Goal: Information Seeking & Learning: Learn about a topic

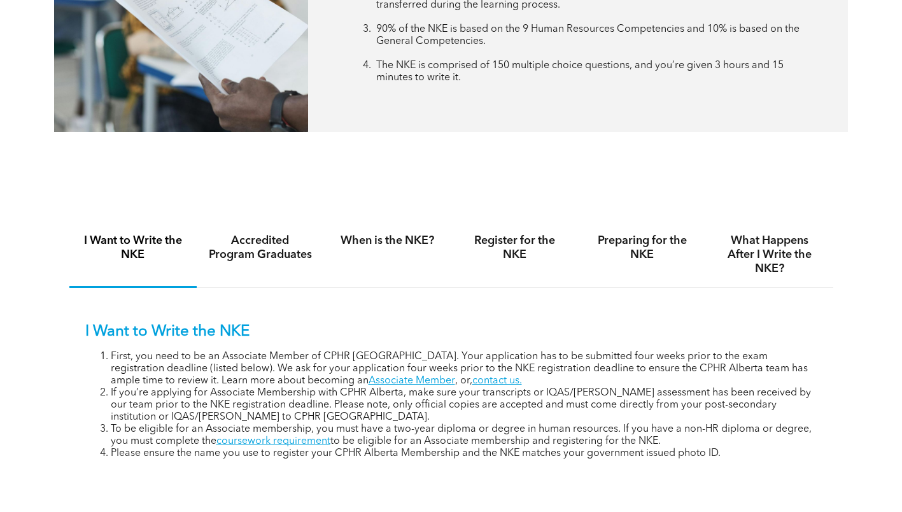
scroll to position [827, 0]
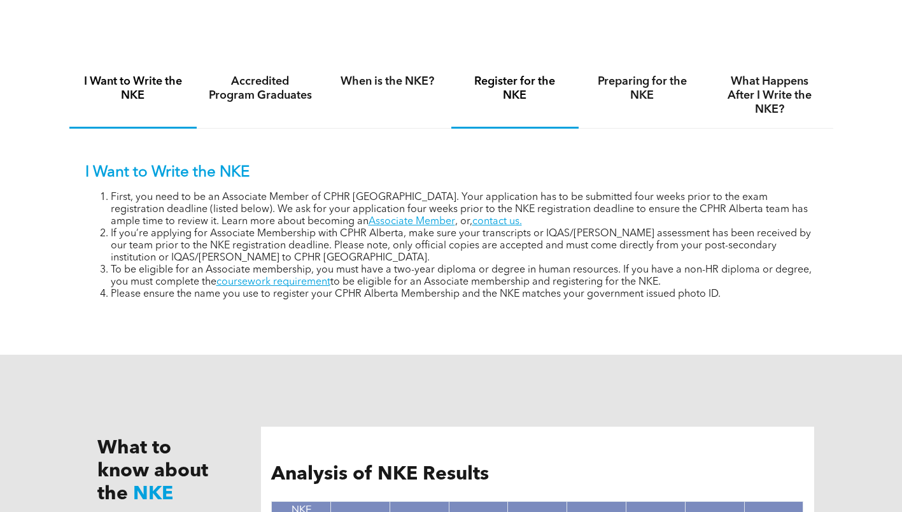
click at [491, 110] on div "Register for the NKE" at bounding box center [514, 96] width 127 height 66
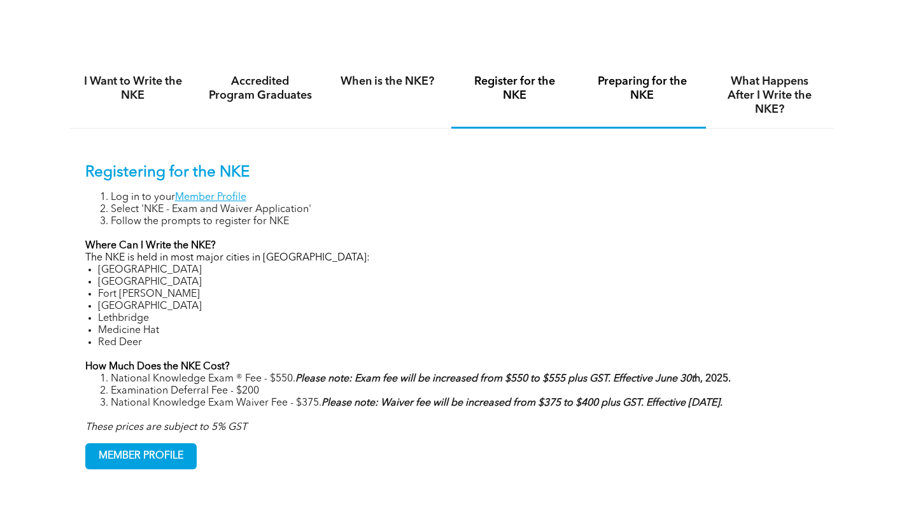
click at [627, 102] on h4 "Preparing for the NKE" at bounding box center [642, 88] width 104 height 28
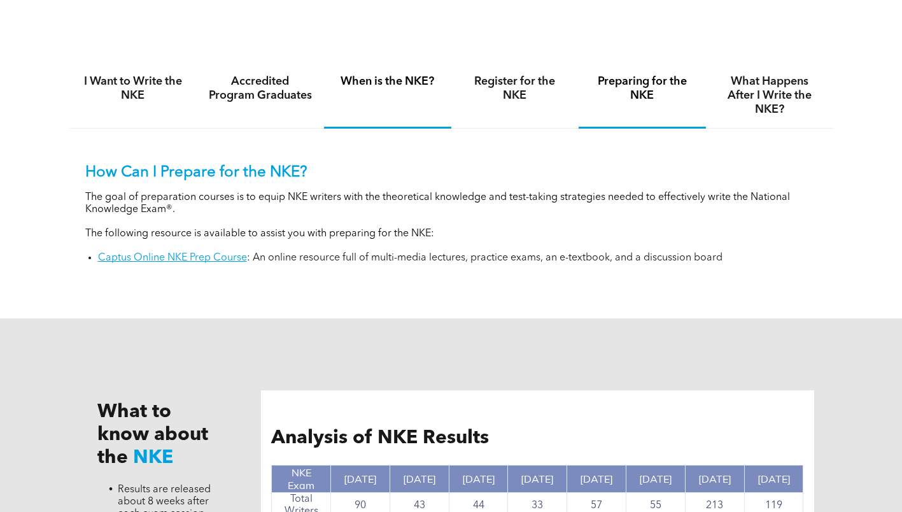
click at [386, 90] on div "When is the NKE?" at bounding box center [387, 96] width 127 height 66
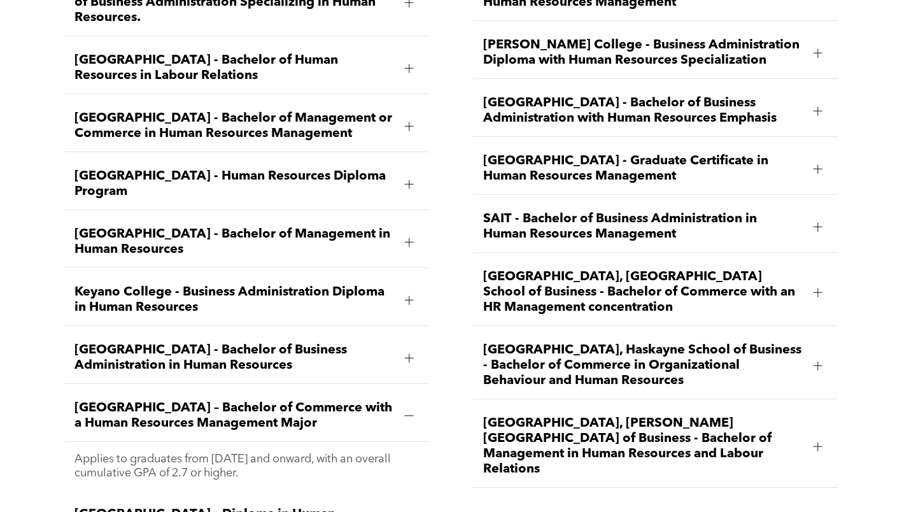
scroll to position [1845, 0]
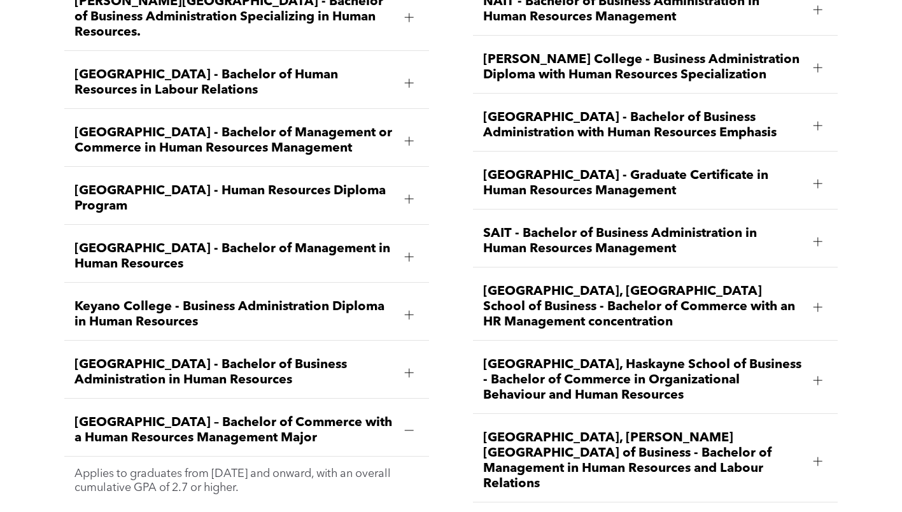
click at [176, 67] on span "Athabasca University - Bachelor of Human Resources in Labour Relations" at bounding box center [234, 82] width 320 height 31
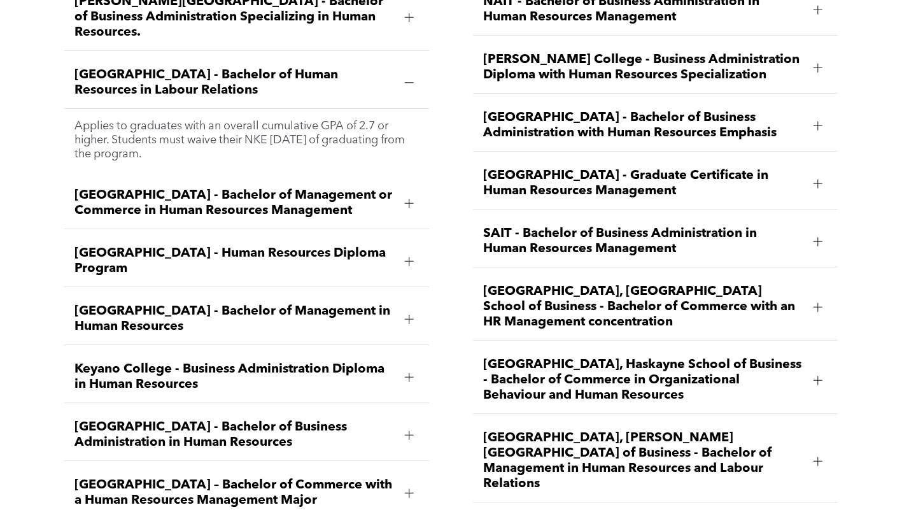
drag, startPoint x: 66, startPoint y: 24, endPoint x: 246, endPoint y: 107, distance: 198.2
click at [246, 107] on li "Athabasca University - Bachelor of Human Resources in Labour Relations Applies …" at bounding box center [246, 114] width 365 height 114
copy li "Athabasca University - Bachelor of Human Resources in Labour Relations Applies …"
click at [517, 168] on span "Red Deer Polytechnic - Graduate Certificate in Human Resources Management" at bounding box center [643, 183] width 320 height 31
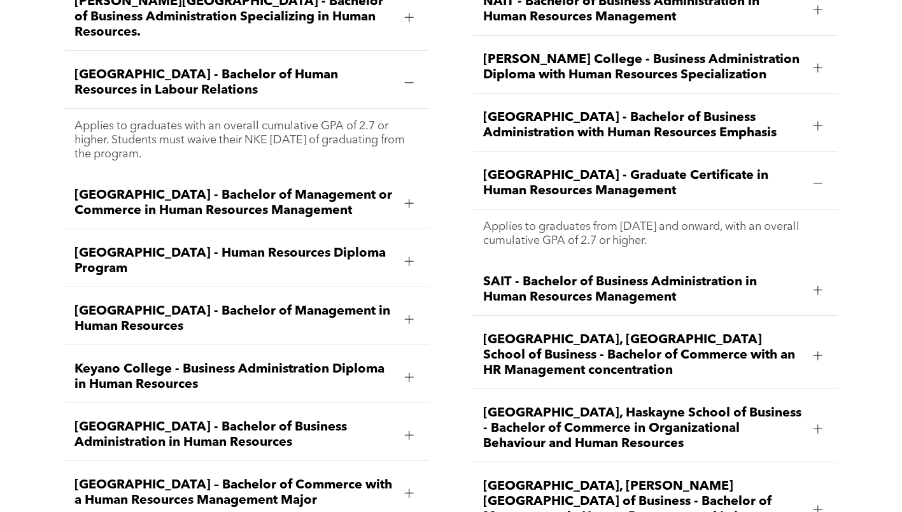
drag, startPoint x: 626, startPoint y: 187, endPoint x: 704, endPoint y: 216, distance: 83.0
click at [704, 216] on div "NAIT - Bachelor of Business Administration in Human Resources Management Applie…" at bounding box center [655, 280] width 385 height 613
copy li "Red Deer Polytechnic - Graduate Certificate in Human Resources Management Appli…"
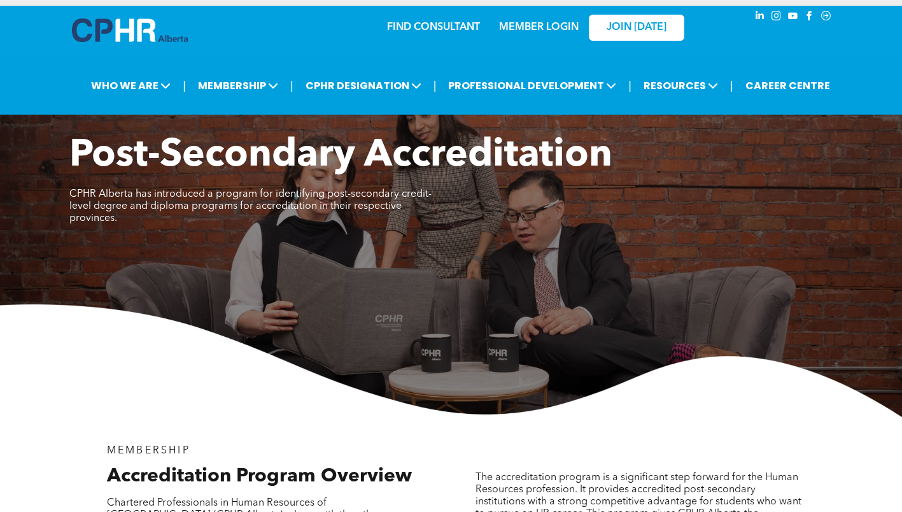
scroll to position [0, 0]
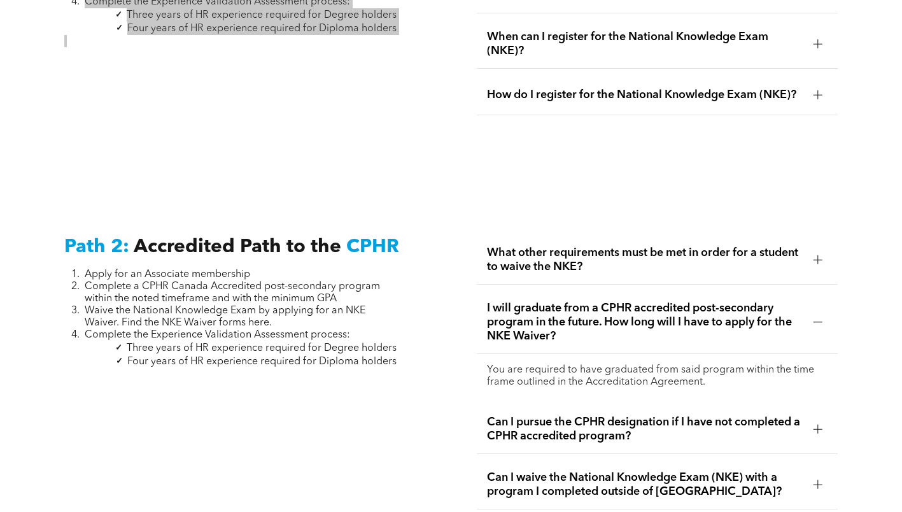
scroll to position [1842, 0]
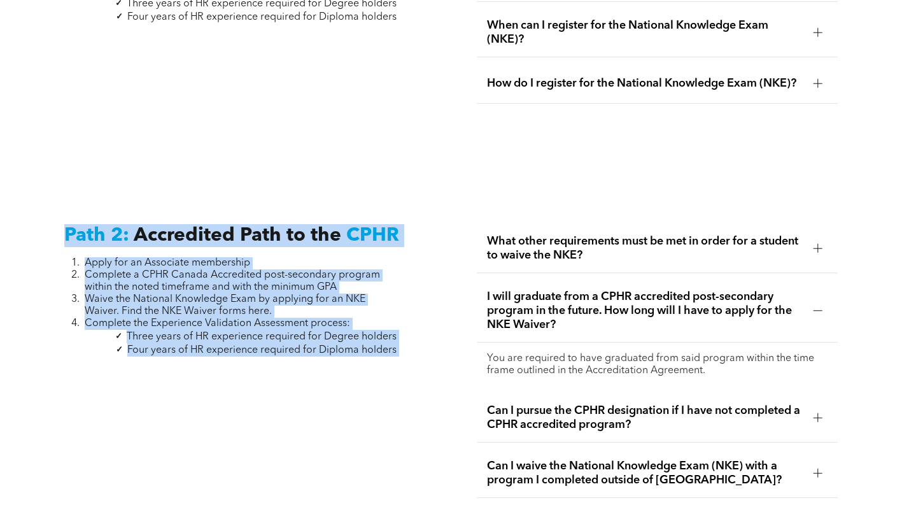
drag, startPoint x: 97, startPoint y: 235, endPoint x: 419, endPoint y: 365, distance: 346.9
copy div "Path 2: Accredited Path to the CPHR Apply for an Associate membership Complete …"
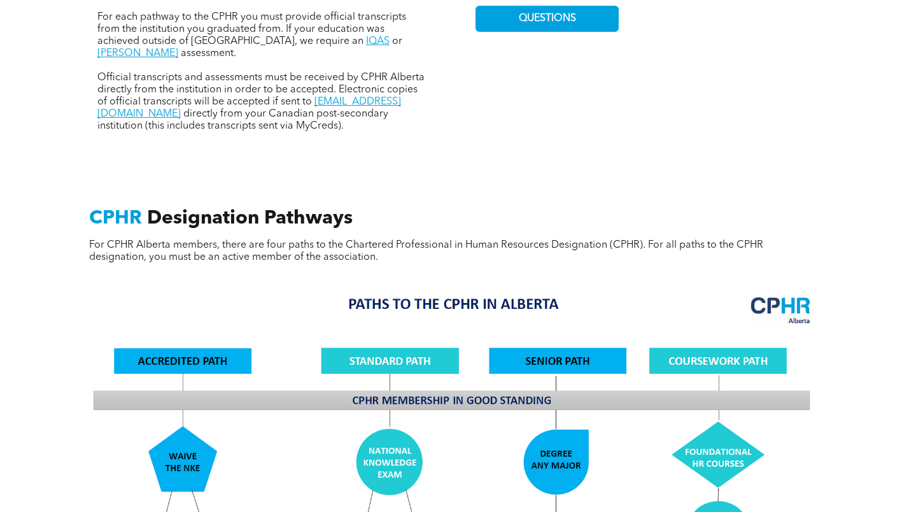
scroll to position [633, 0]
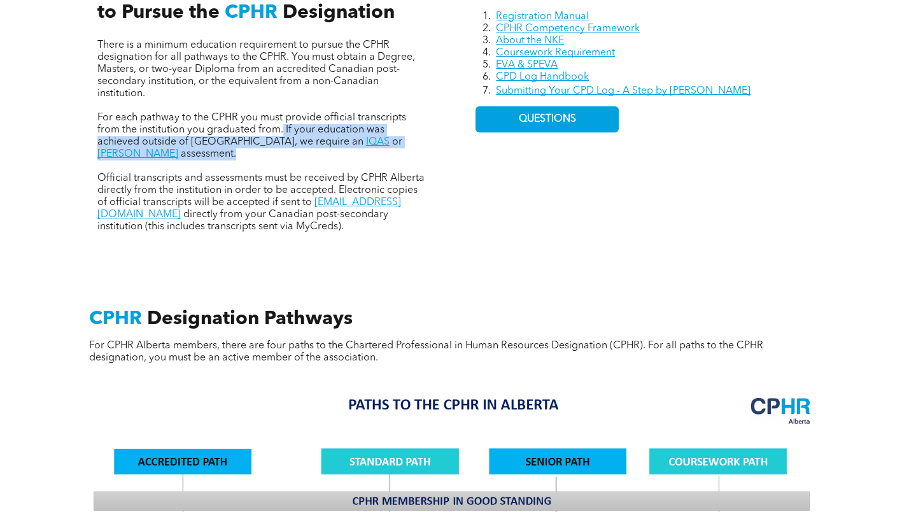
drag, startPoint x: 283, startPoint y: 131, endPoint x: 421, endPoint y: 156, distance: 140.3
click at [421, 156] on div "There is a minimum education requirement to pursue the CPHR designation for all…" at bounding box center [261, 135] width 329 height 193
copy p "If your education was achieved outside of Canada, we require an IQAS or WES ass…"
